Goal: Navigation & Orientation: Find specific page/section

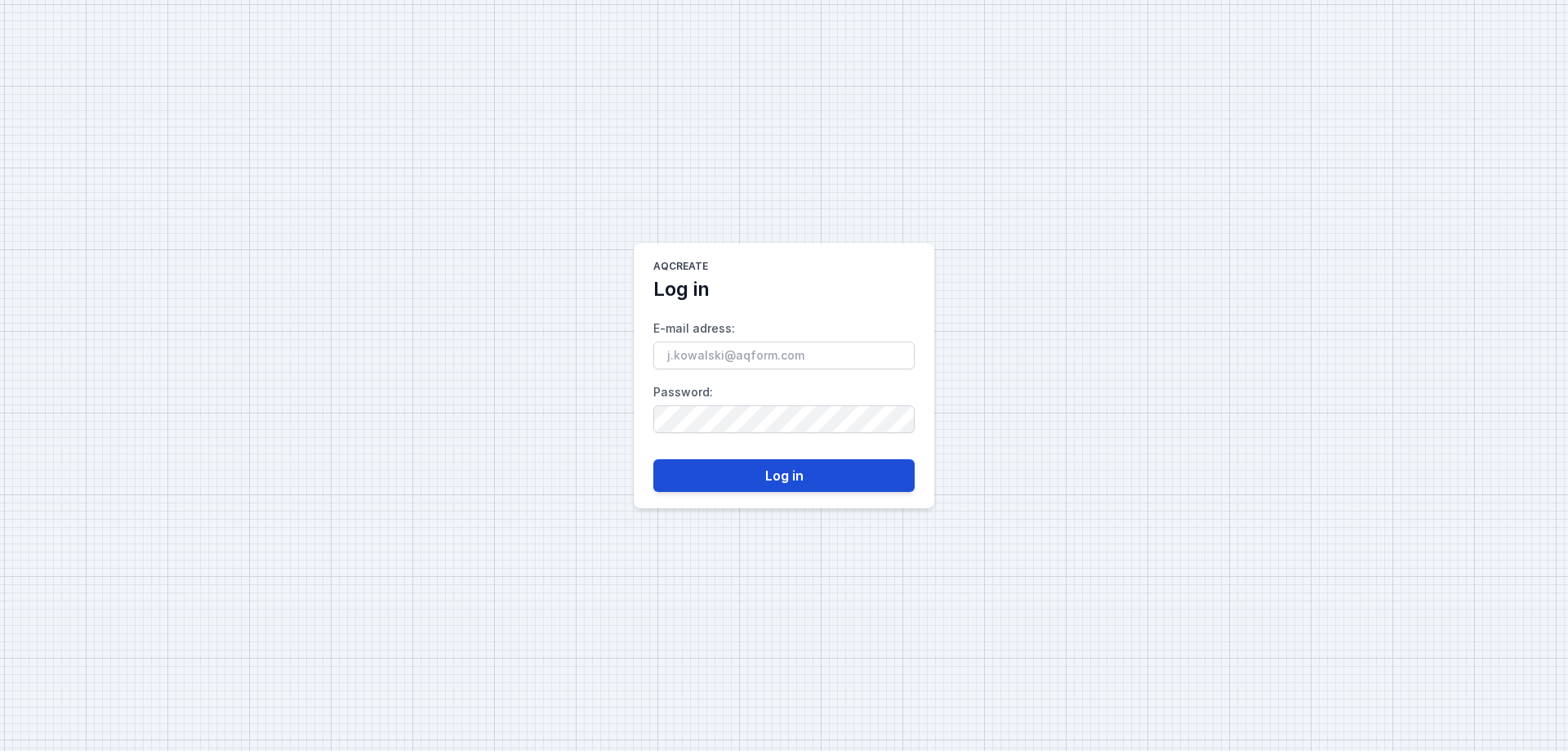
type input "[EMAIL_ADDRESS][DOMAIN_NAME]"
click at [784, 480] on button "Log in" at bounding box center [784, 476] width 261 height 33
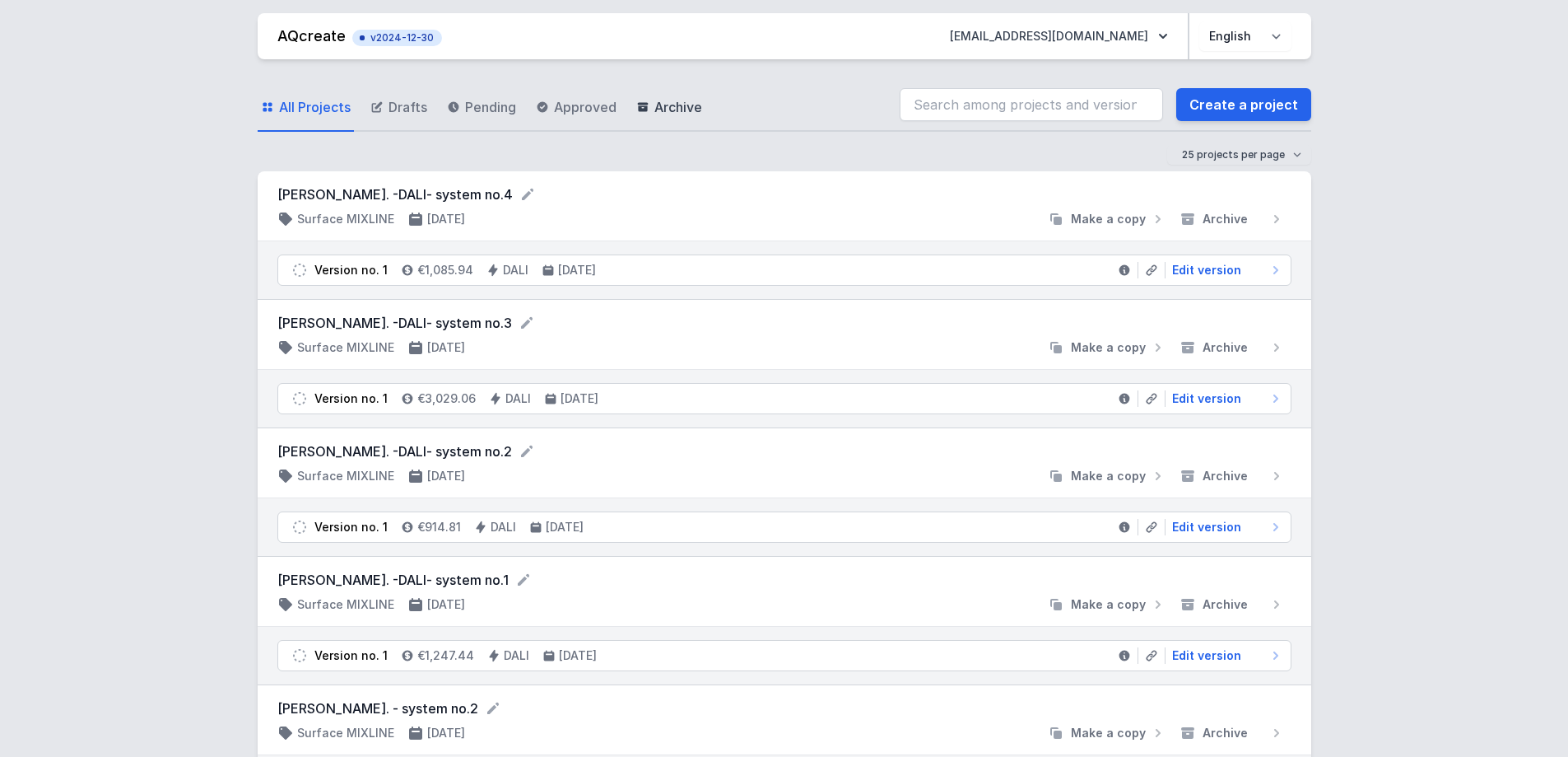
click at [679, 105] on span "Archive" at bounding box center [678, 107] width 47 height 20
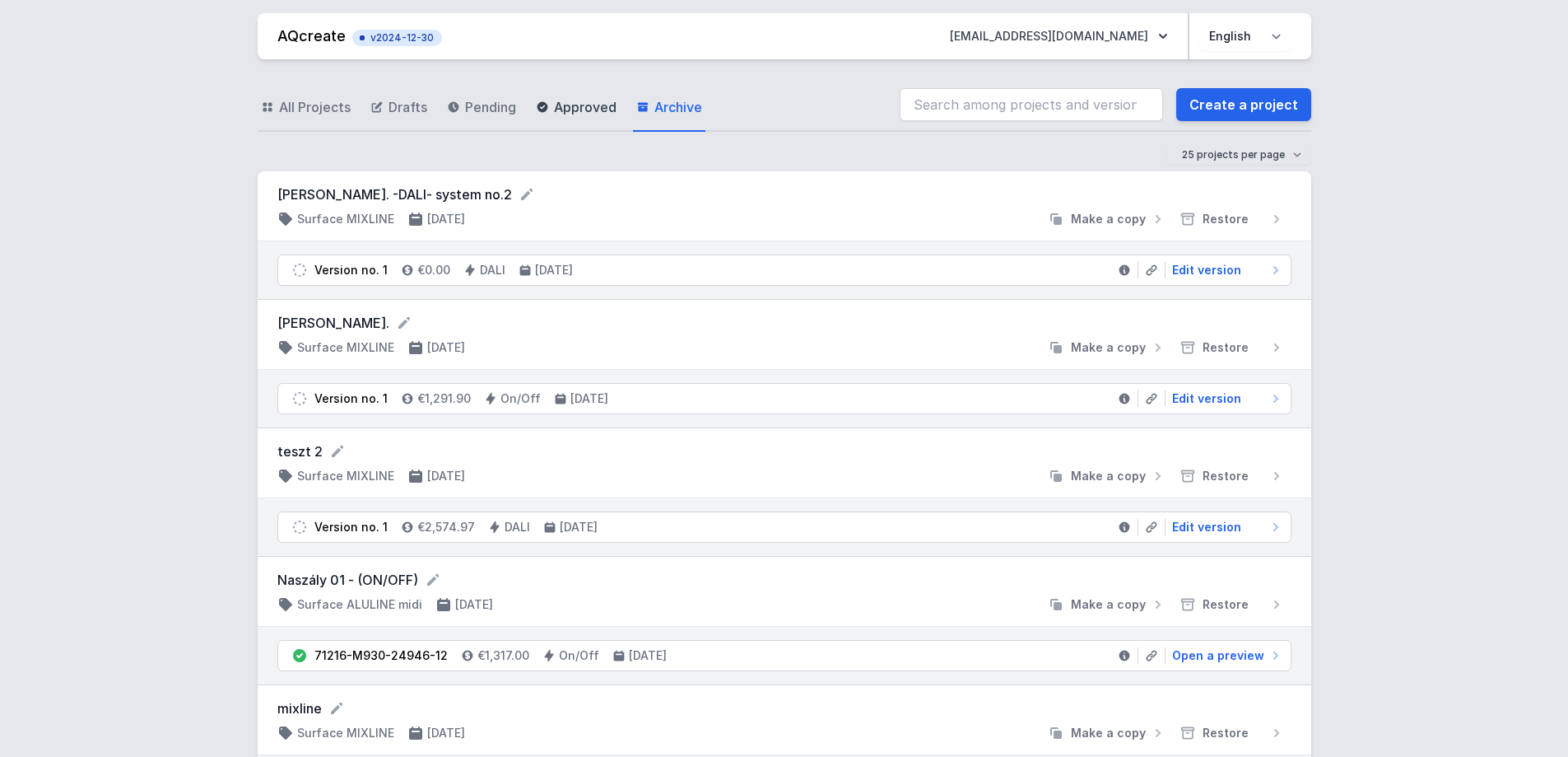
click at [554, 117] on link "Approved" at bounding box center [576, 108] width 87 height 47
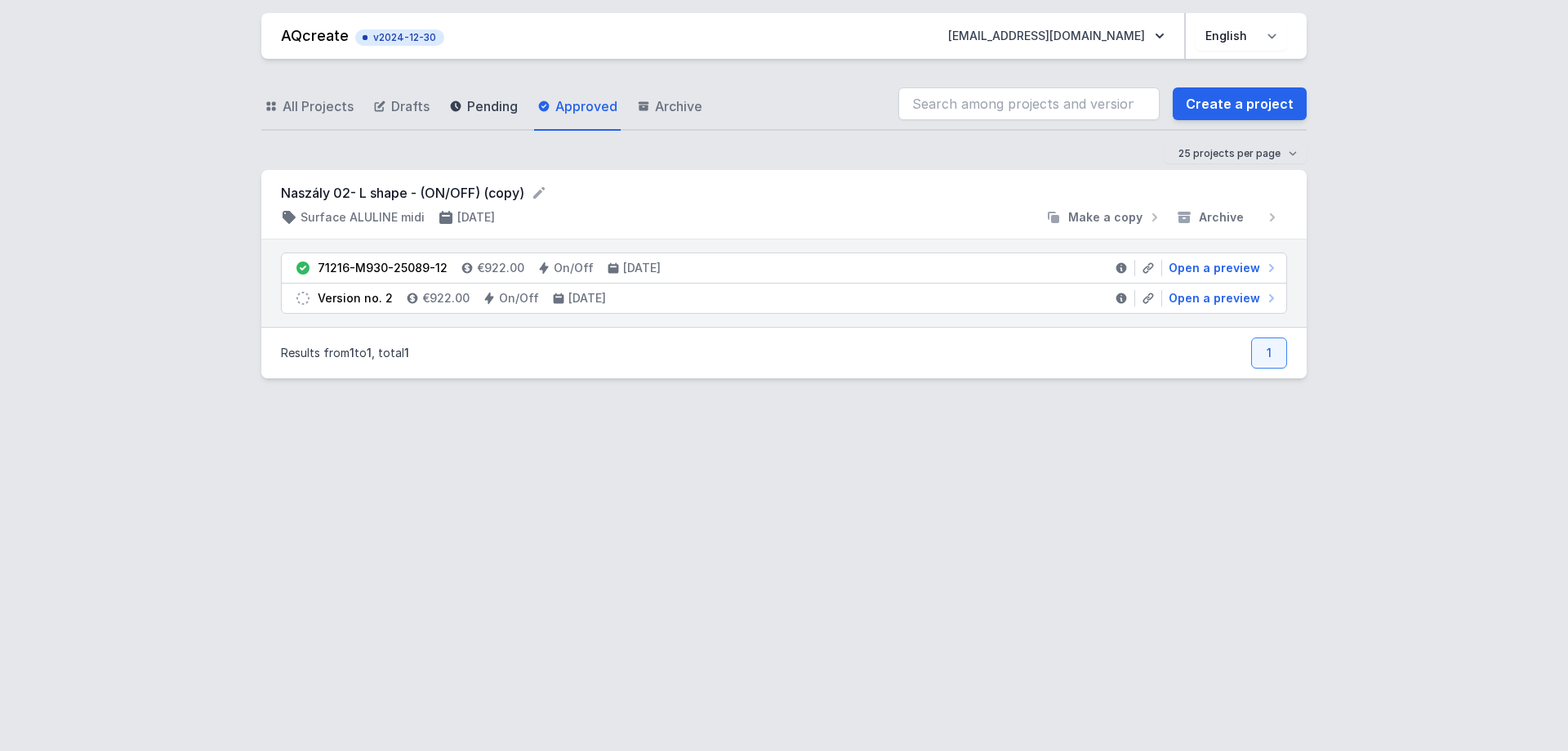
click at [472, 114] on span "Pending" at bounding box center [492, 106] width 51 height 20
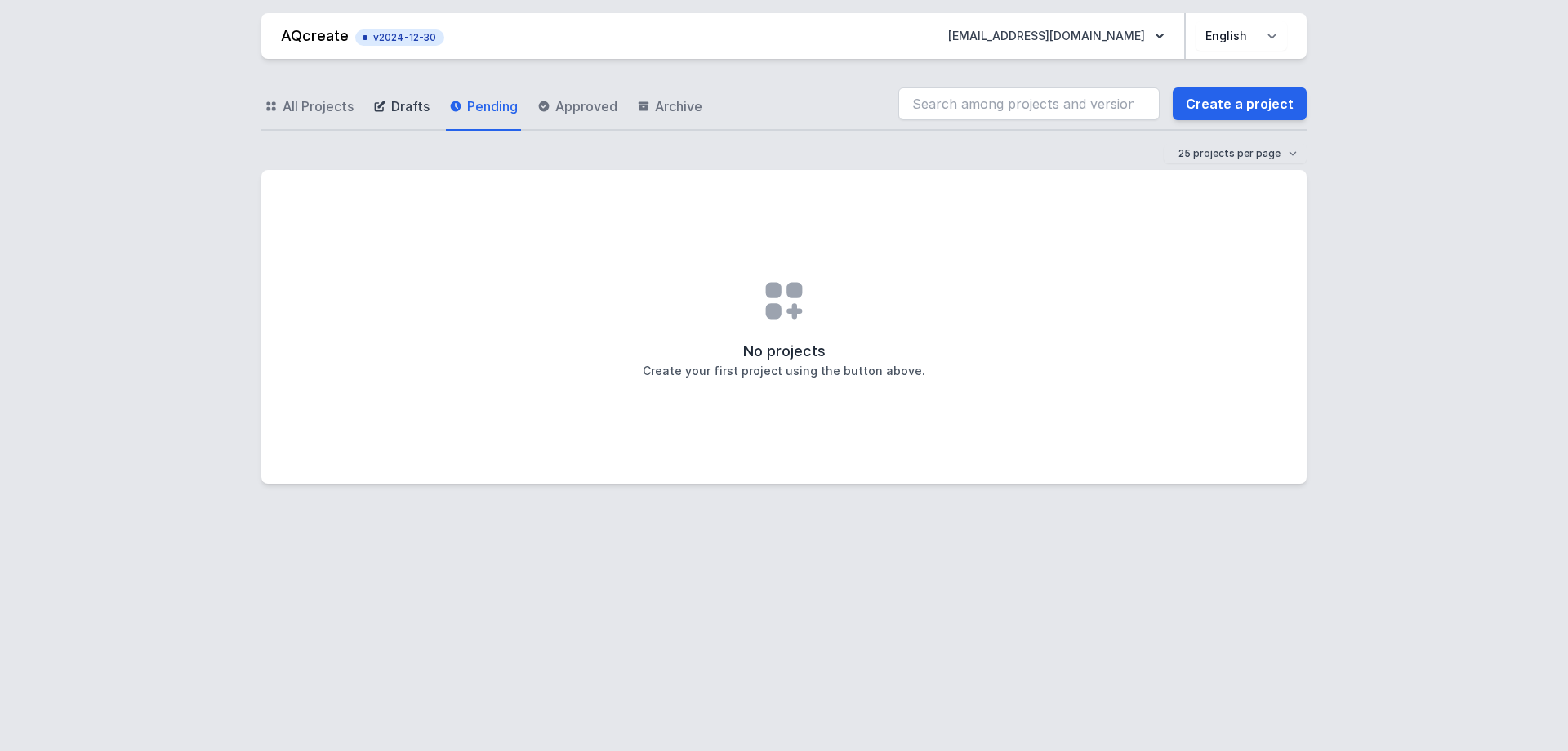
click at [387, 109] on link "Drafts" at bounding box center [401, 107] width 63 height 47
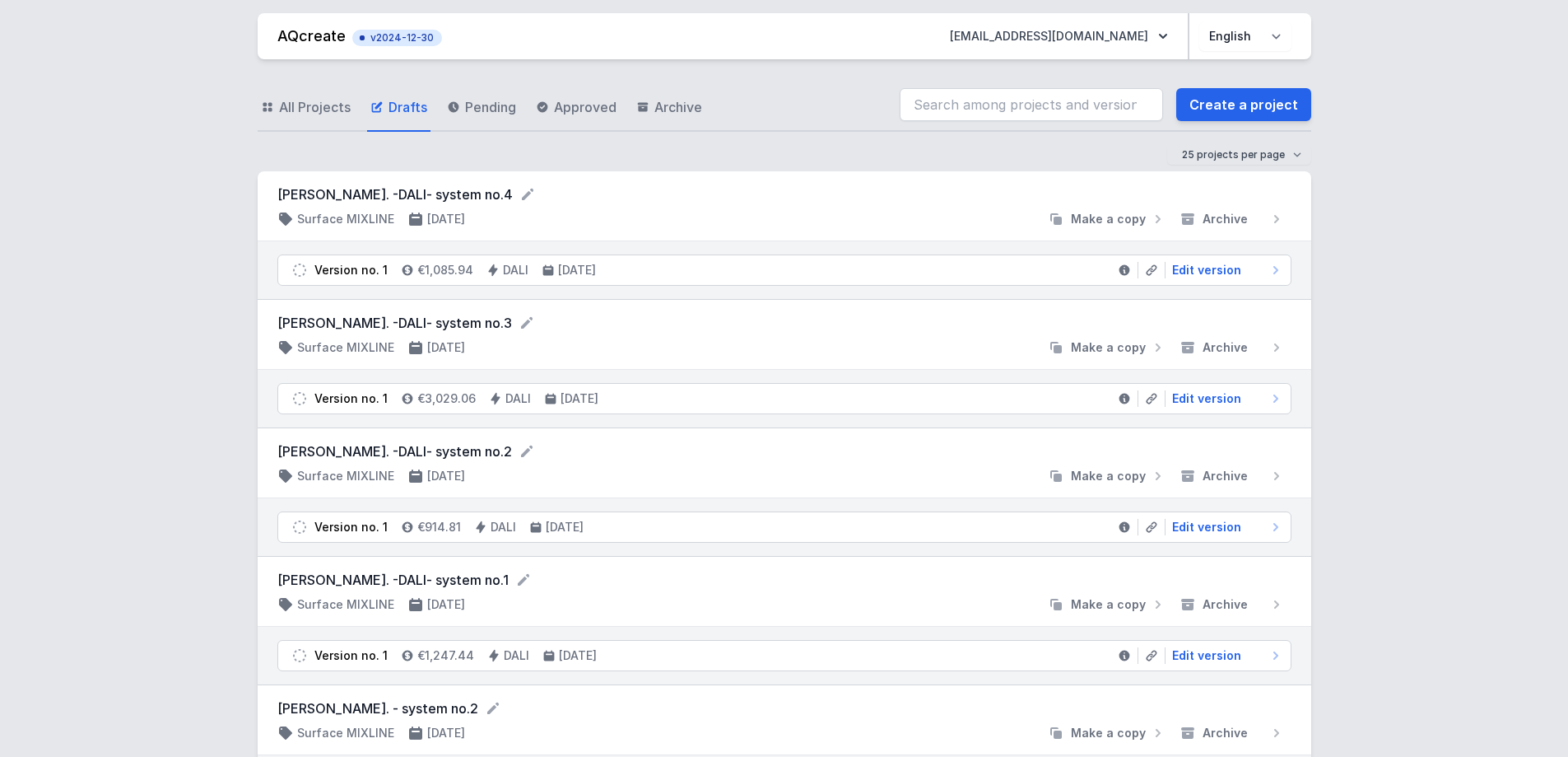
click at [392, 39] on span "v2024-12-30" at bounding box center [397, 38] width 73 height 13
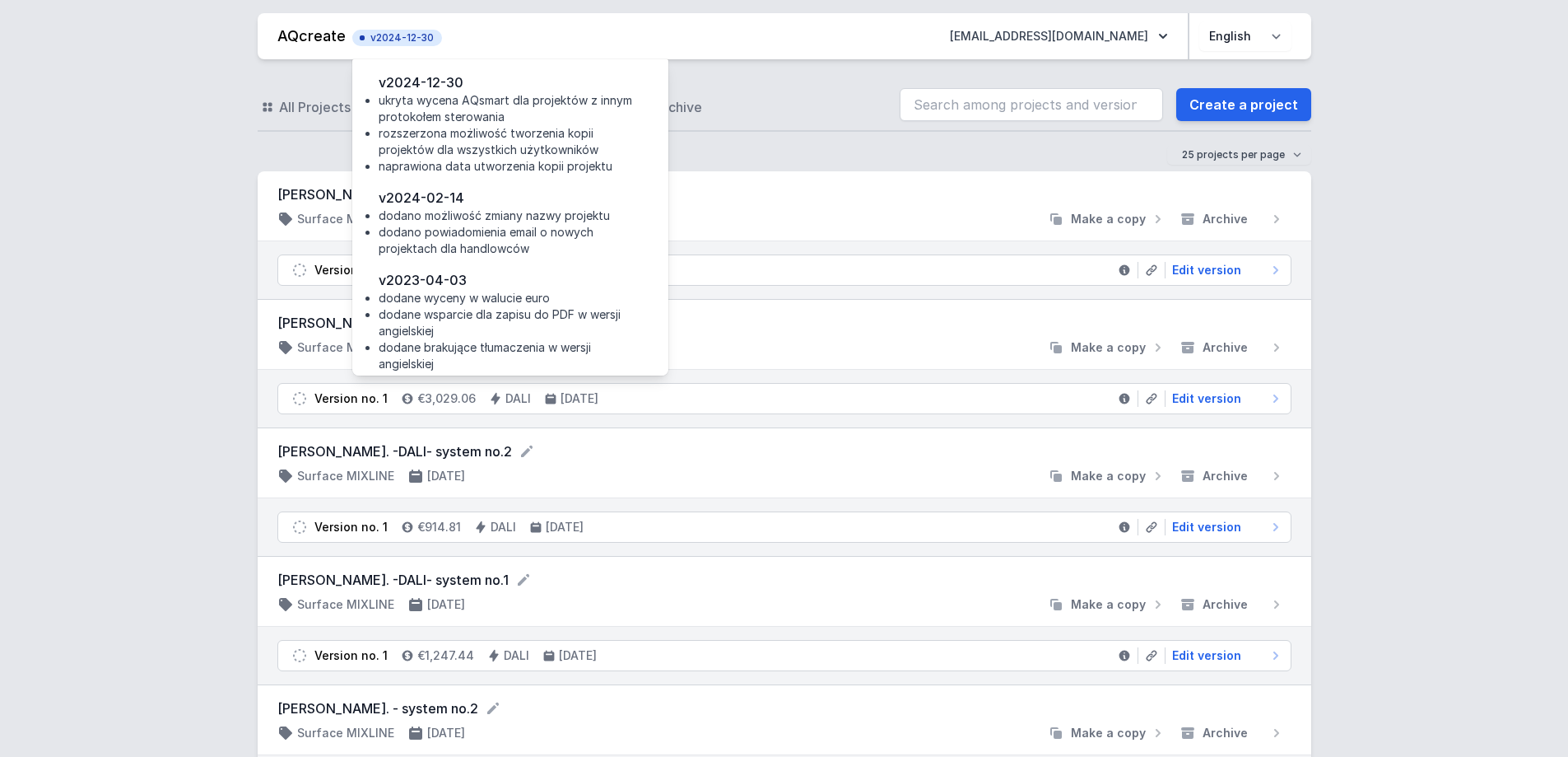
click at [424, 194] on h4 "v2024-02-14" at bounding box center [510, 197] width 263 height 20
click at [399, 79] on h4 "v2024-12-30" at bounding box center [510, 82] width 263 height 20
click at [398, 87] on h4 "v2024-12-30" at bounding box center [510, 82] width 263 height 20
click at [451, 142] on li "rozszerzona możliwość tworzenia kopii projektów dla wszystkich użytkowników" at bounding box center [510, 141] width 263 height 33
